Goal: Register for event/course: Sign up to attend an event or enroll in a course

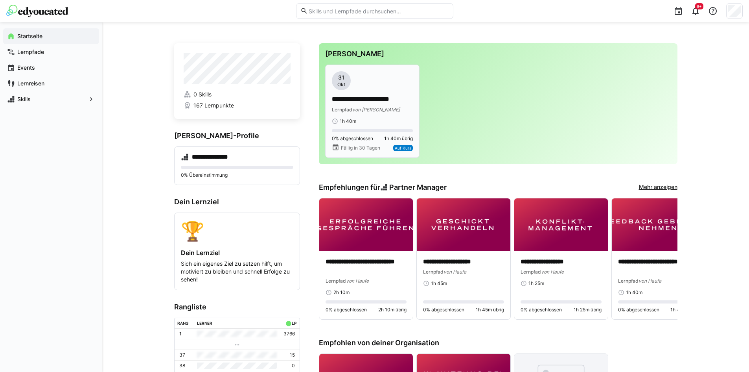
click at [386, 81] on app-date-bubble "31 Okt" at bounding box center [372, 80] width 81 height 19
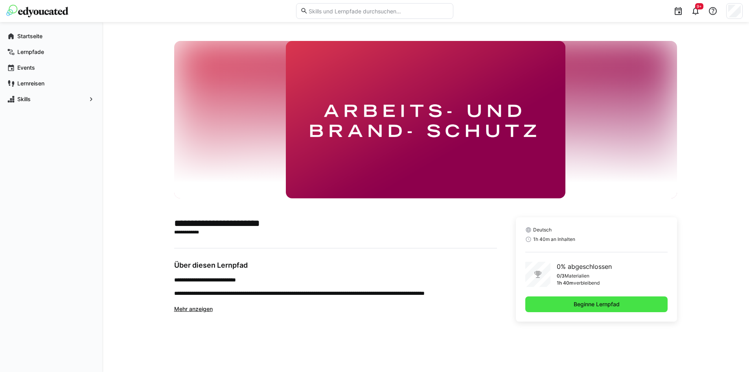
click at [604, 305] on span "Beginne Lernpfad" at bounding box center [596, 304] width 48 height 8
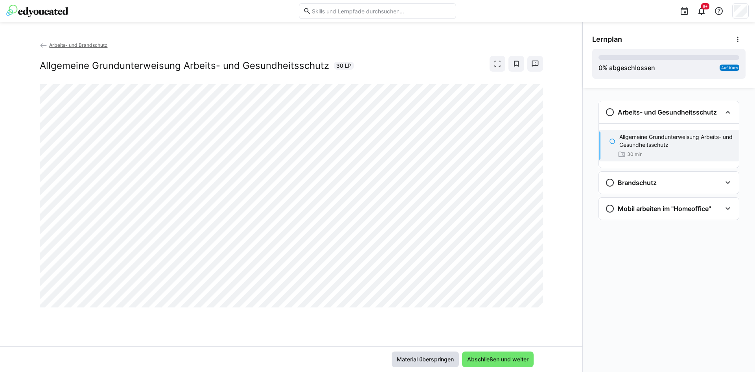
click at [432, 357] on span "Material überspringen" at bounding box center [424, 359] width 59 height 8
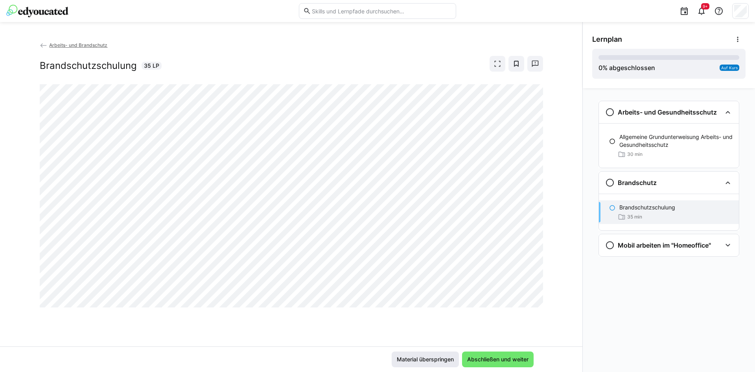
click at [443, 357] on span "Material überspringen" at bounding box center [424, 359] width 59 height 8
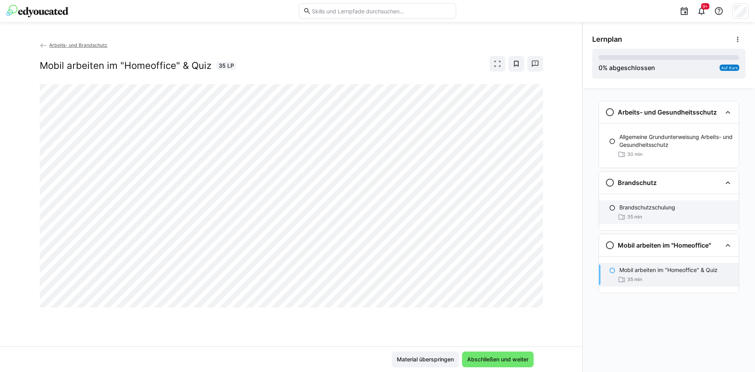
click at [658, 208] on p "Brandschutzschulung" at bounding box center [647, 207] width 56 height 8
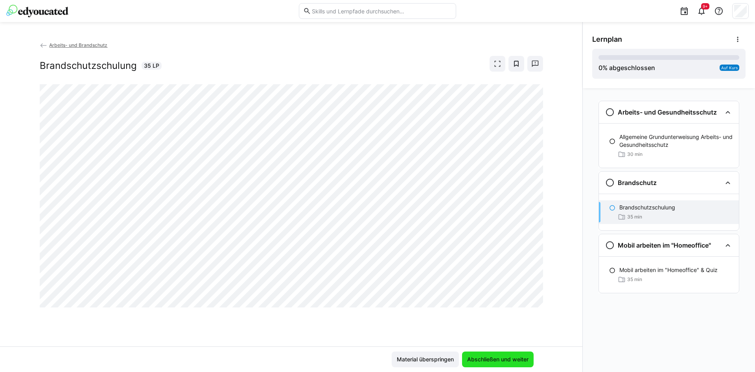
click at [478, 357] on span "Abschließen und weiter" at bounding box center [498, 359] width 64 height 8
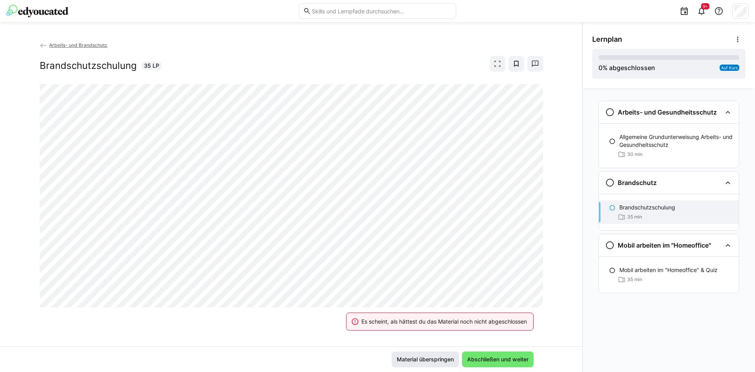
click at [441, 358] on span "Material überspringen" at bounding box center [424, 359] width 59 height 8
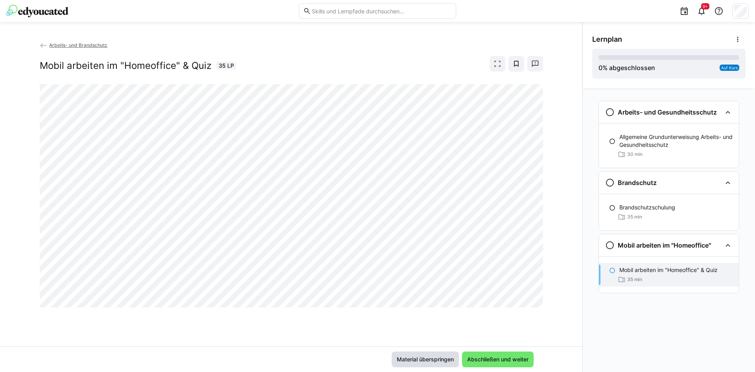
click at [441, 358] on span "Material überspringen" at bounding box center [424, 359] width 59 height 8
